Goal: Task Accomplishment & Management: Manage account settings

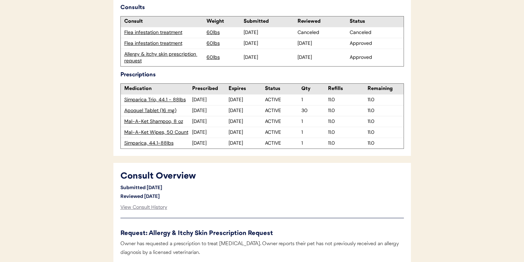
scroll to position [252, 0]
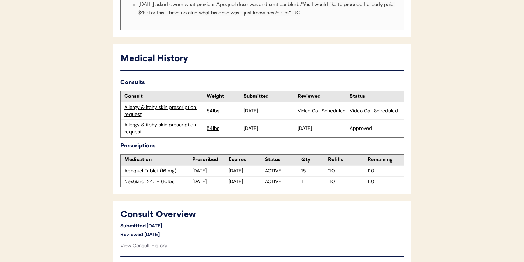
scroll to position [167, 0]
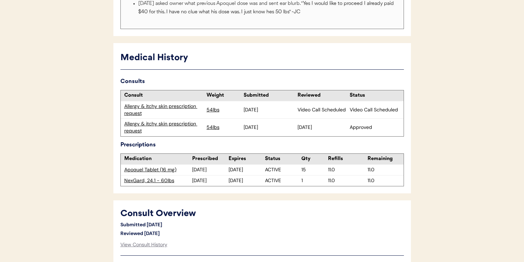
click at [188, 108] on div "Allergy & itchy skin prescription request" at bounding box center [163, 110] width 79 height 14
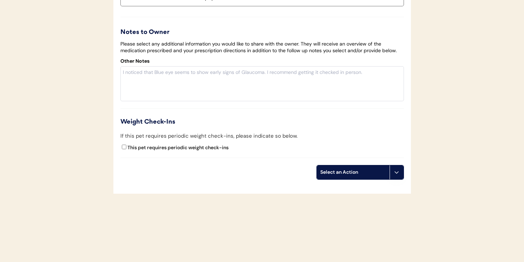
scroll to position [1223, 0]
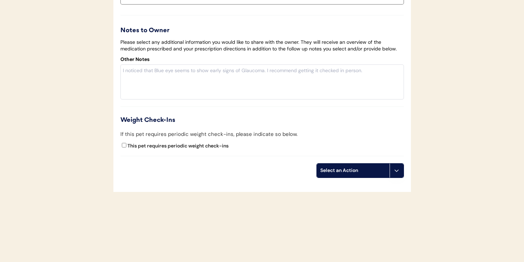
click at [385, 170] on div "Select an Action" at bounding box center [353, 170] width 66 height 7
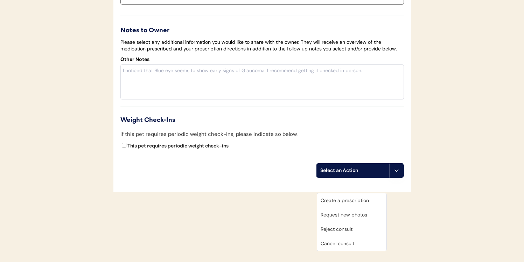
click at [360, 236] on div "Cancel consult" at bounding box center [351, 243] width 69 height 14
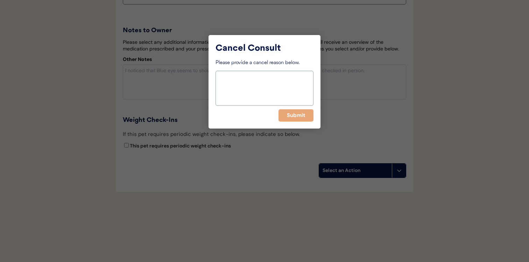
click at [278, 86] on textarea at bounding box center [264, 88] width 98 height 35
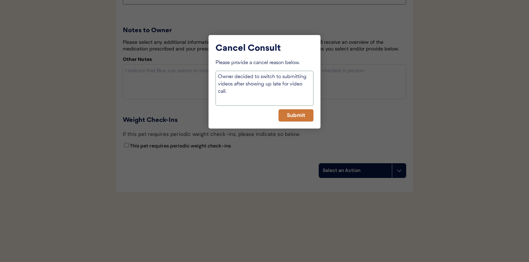
type textarea "Owner decided to switch to submitting videos after showing up late for video ca…"
click at [292, 113] on button "Submit" at bounding box center [295, 115] width 35 height 12
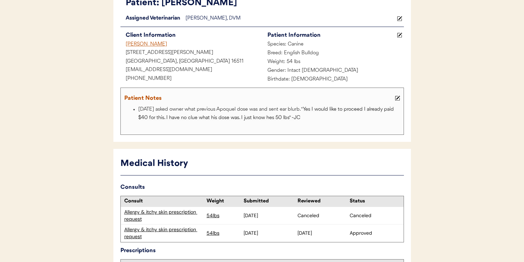
scroll to position [112, 0]
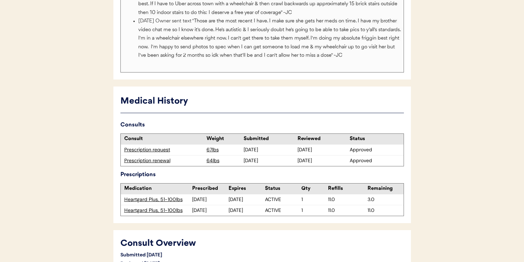
scroll to position [276, 0]
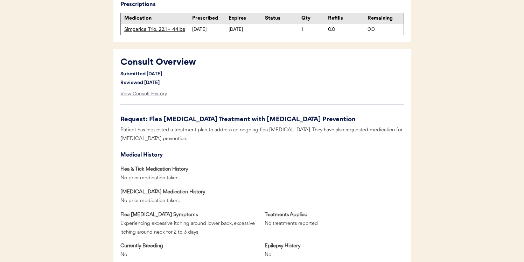
scroll to position [270, 0]
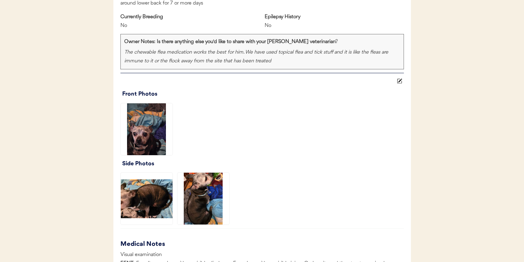
scroll to position [652, 0]
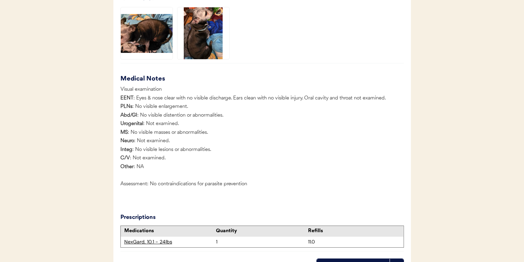
click at [151, 20] on img at bounding box center [147, 33] width 52 height 52
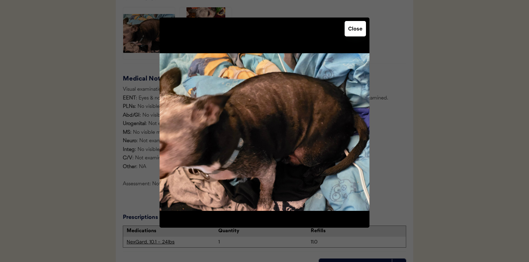
click at [440, 127] on div at bounding box center [264, 131] width 529 height 262
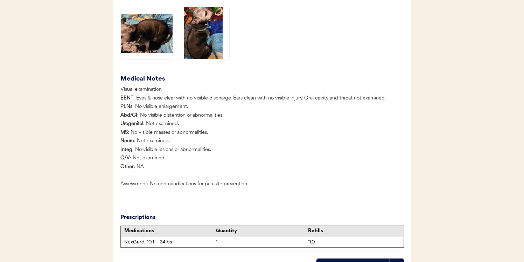
click at [211, 36] on img at bounding box center [203, 33] width 52 height 52
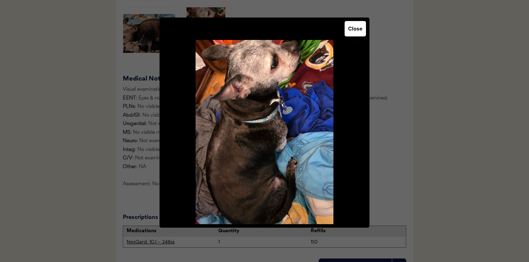
click at [411, 105] on div at bounding box center [264, 131] width 529 height 262
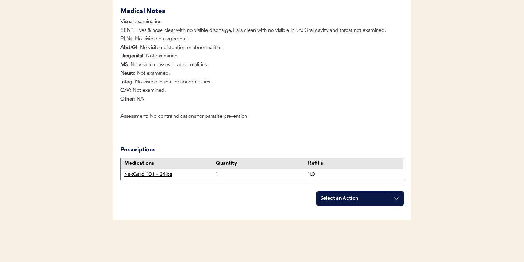
scroll to position [756, 0]
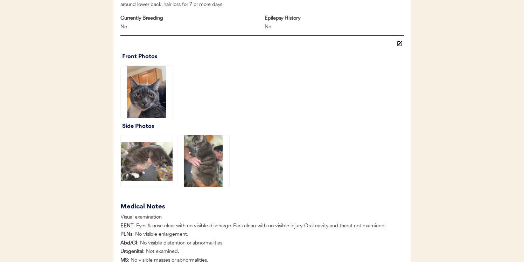
scroll to position [504, 0]
